Goal: Task Accomplishment & Management: Manage account settings

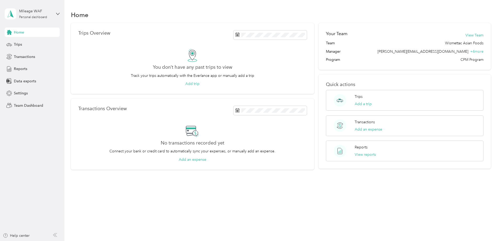
click at [20, 31] on span "Home" at bounding box center [19, 32] width 10 height 5
click at [36, 10] on div "Mileage WAF" at bounding box center [35, 10] width 33 height 5
click at [33, 43] on div "Team dashboard" at bounding box center [23, 42] width 28 height 5
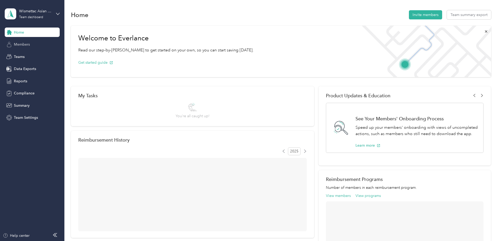
click at [27, 43] on span "Members" at bounding box center [22, 44] width 16 height 5
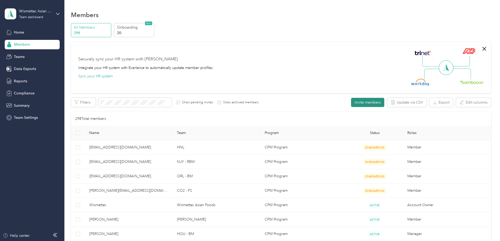
click at [351, 105] on button "Invite members" at bounding box center [367, 102] width 33 height 9
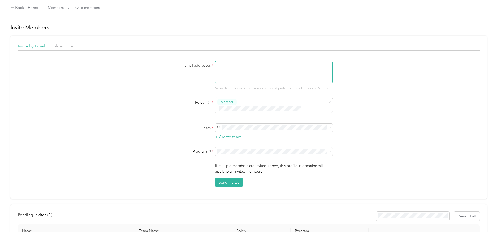
click at [228, 71] on textarea at bounding box center [274, 72] width 118 height 23
paste textarea "[DOMAIN_NAME][PERSON_NAME]"
click at [246, 132] on div "ARZ No managers" at bounding box center [273, 133] width 110 height 12
drag, startPoint x: 244, startPoint y: 67, endPoint x: 206, endPoint y: 64, distance: 37.8
click at [206, 64] on div "Email addresses * [DOMAIN_NAME][PERSON_NAME] Separate emails with a comma, or c…" at bounding box center [249, 76] width 202 height 30
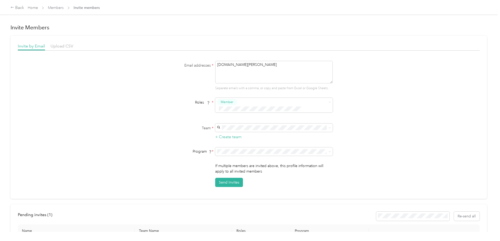
paste textarea "@[DOMAIN_NAME]"
type textarea "[DOMAIN_NAME][EMAIL_ADDRESS][PERSON_NAME][DOMAIN_NAME]"
click at [226, 177] on button "Send Invites" at bounding box center [229, 181] width 28 height 9
